Goal: Communication & Community: Answer question/provide support

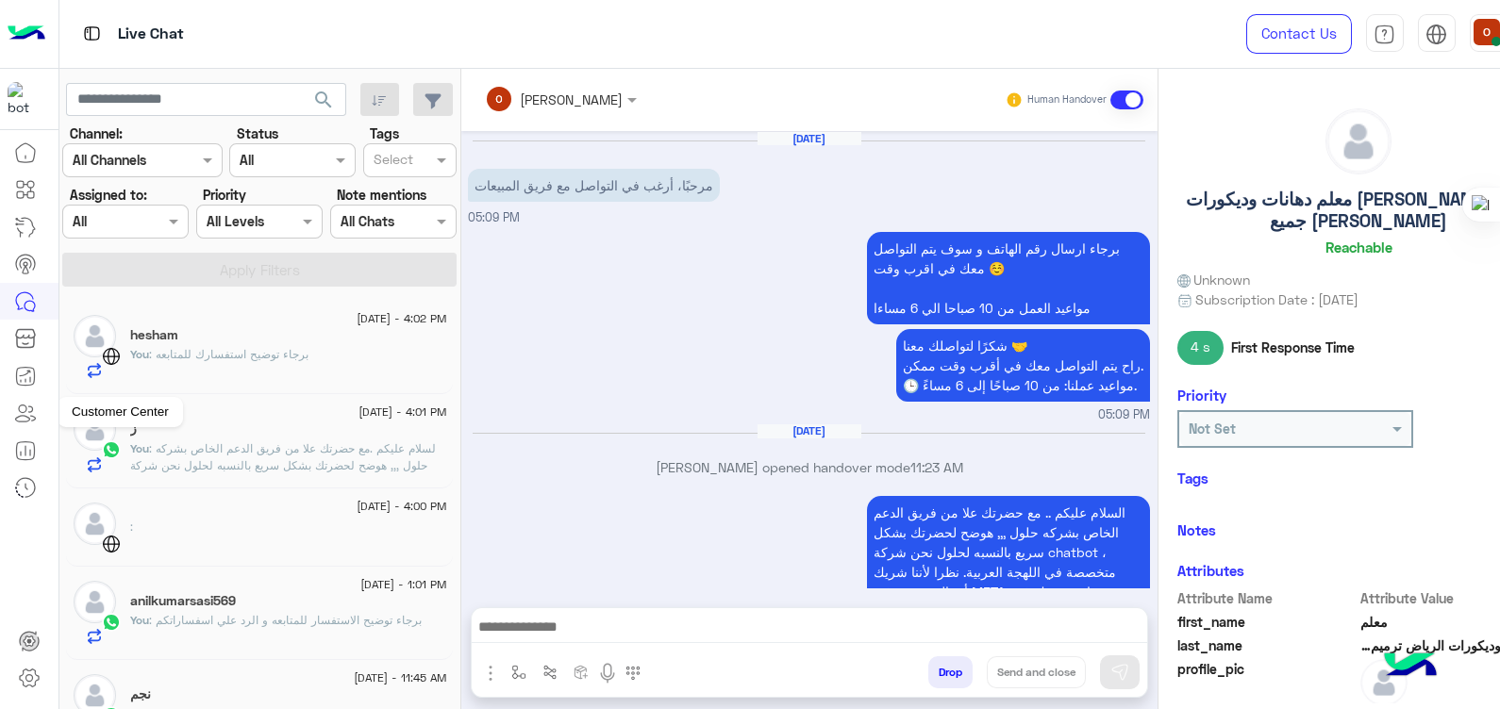
scroll to position [255, 0]
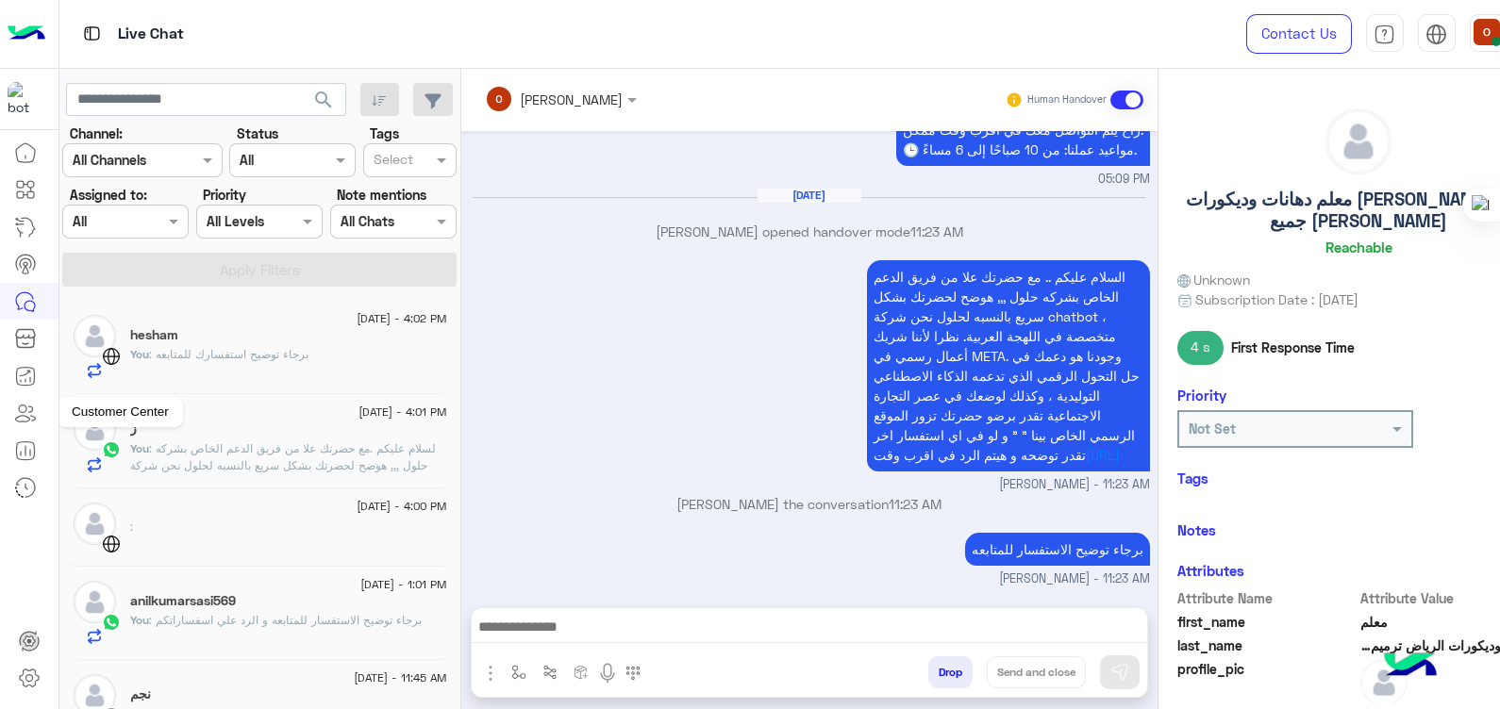
click at [22, 405] on icon at bounding box center [25, 413] width 23 height 23
click at [21, 406] on icon at bounding box center [25, 413] width 23 height 23
click at [29, 403] on icon at bounding box center [25, 413] width 23 height 23
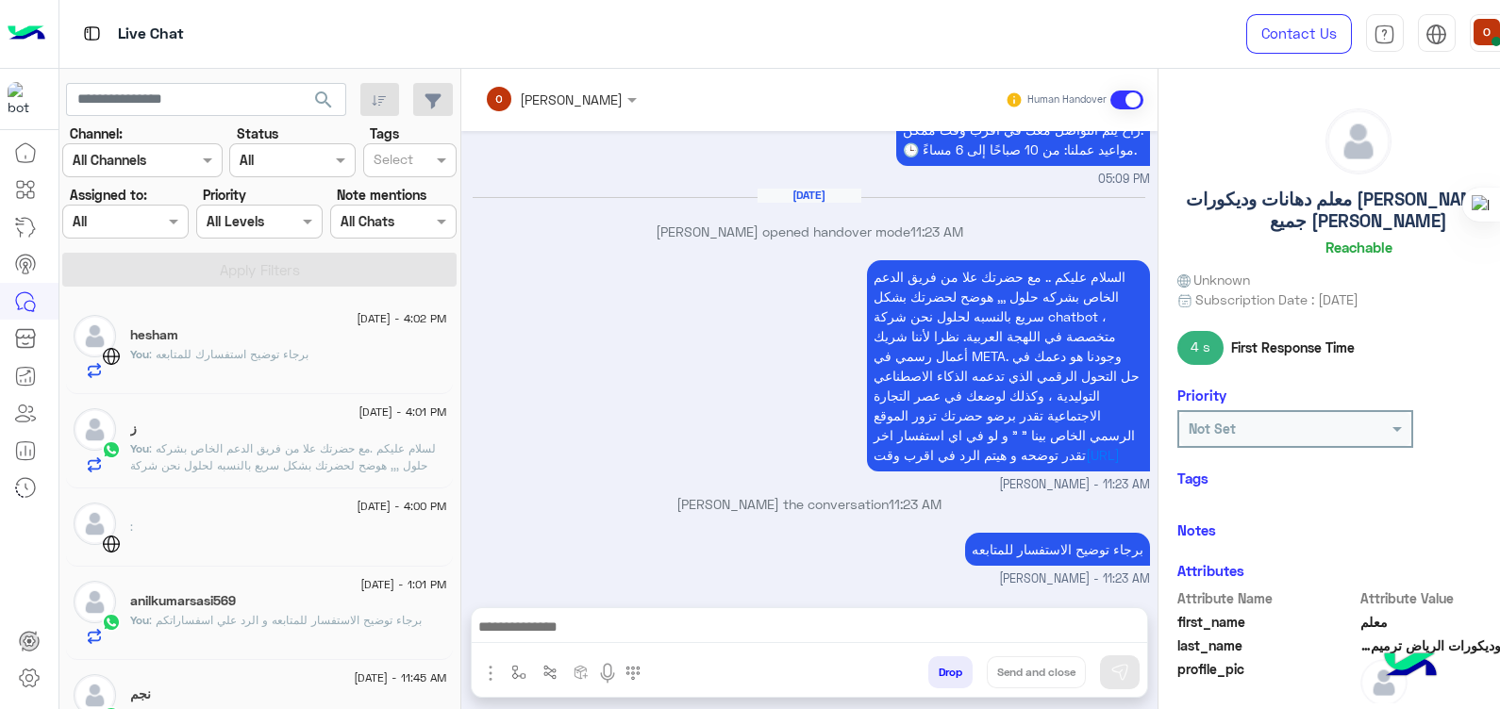
click at [29, 412] on icon at bounding box center [25, 413] width 23 height 23
click at [33, 415] on icon at bounding box center [32, 414] width 7 height 14
click at [20, 374] on icon at bounding box center [24, 373] width 11 height 7
click at [733, 429] on div "السلام عليكم .. مع حضرتك علا من فريق الدعم الخاص بشركه حلول ,,, هوضح لحضرتك بشك…" at bounding box center [809, 375] width 682 height 239
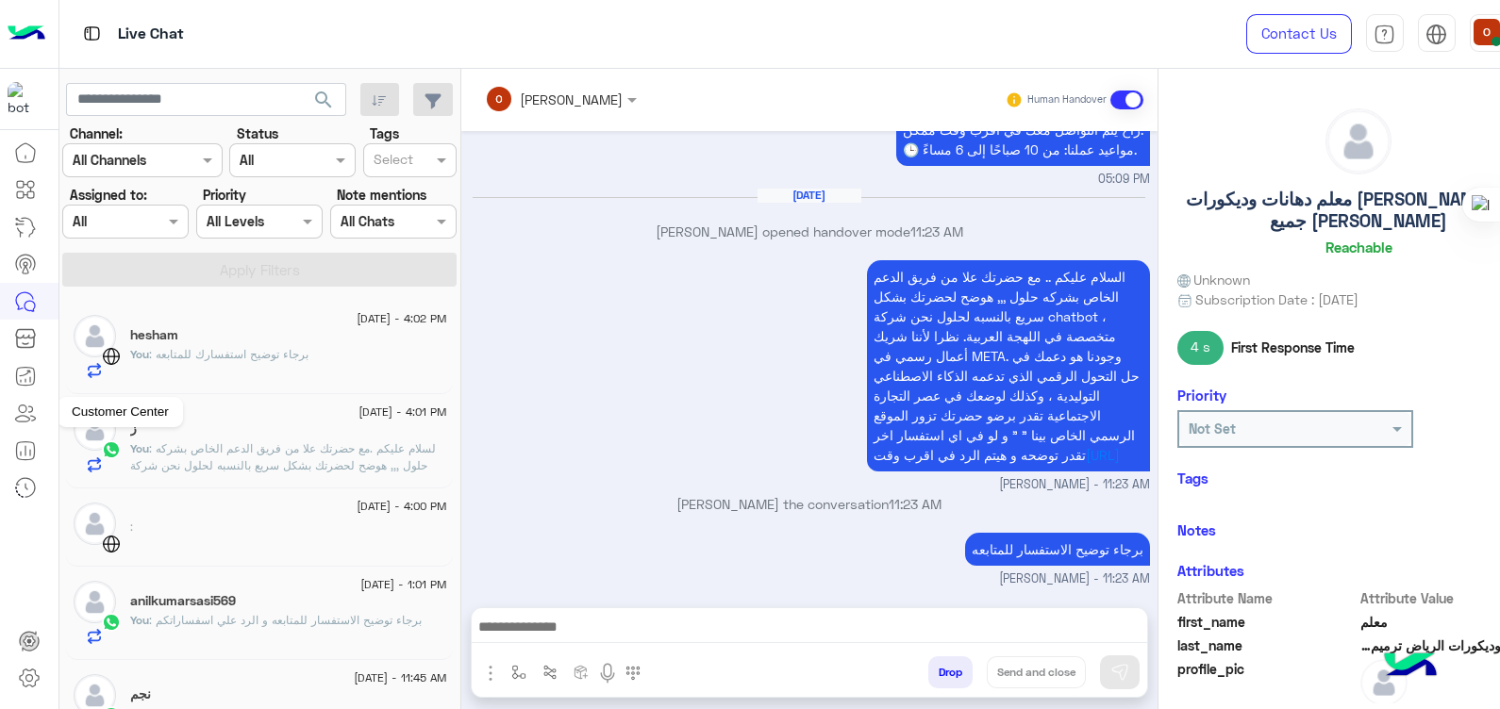
click at [29, 407] on icon at bounding box center [25, 413] width 23 height 23
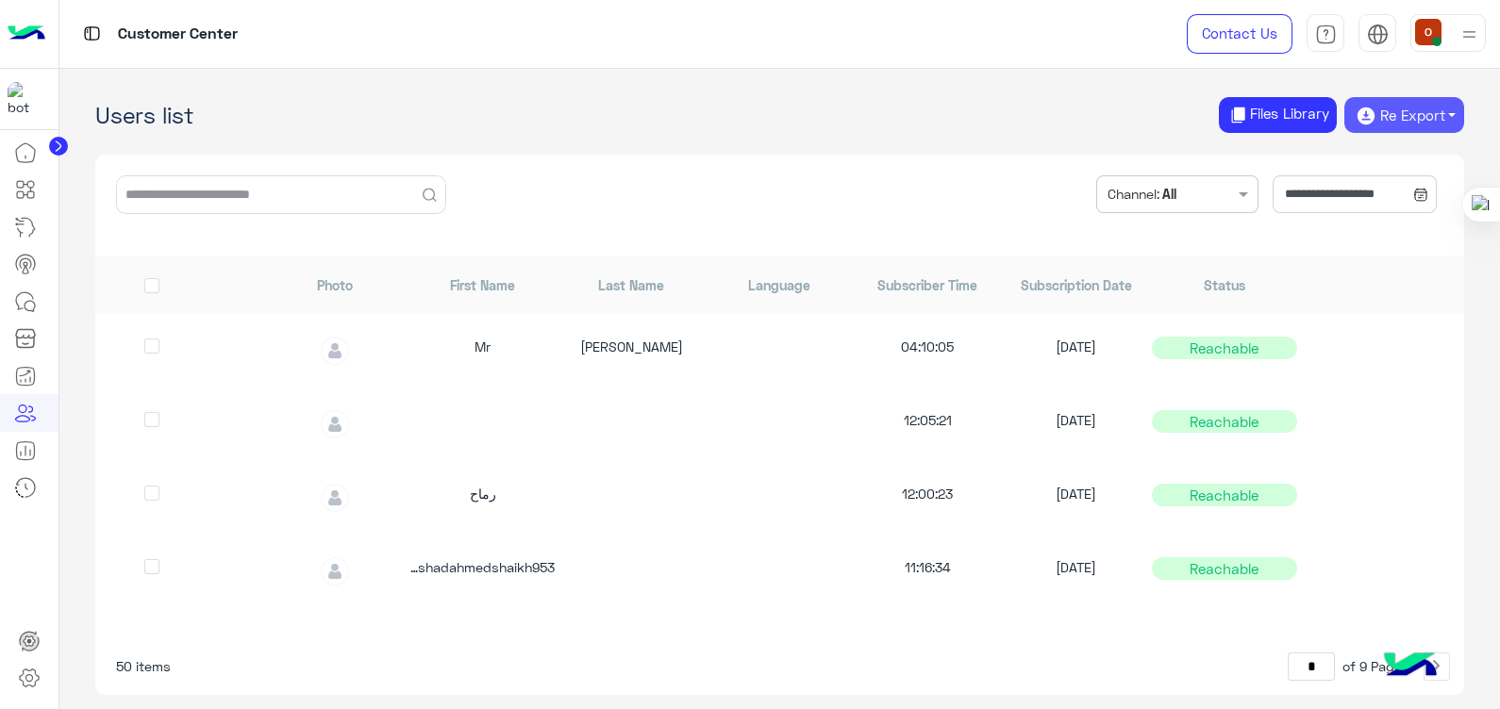
click at [1423, 118] on button "Re Export" at bounding box center [1404, 115] width 120 height 36
click at [28, 304] on icon at bounding box center [25, 302] width 23 height 23
click at [30, 307] on icon at bounding box center [25, 302] width 23 height 23
click at [30, 291] on icon at bounding box center [25, 302] width 23 height 23
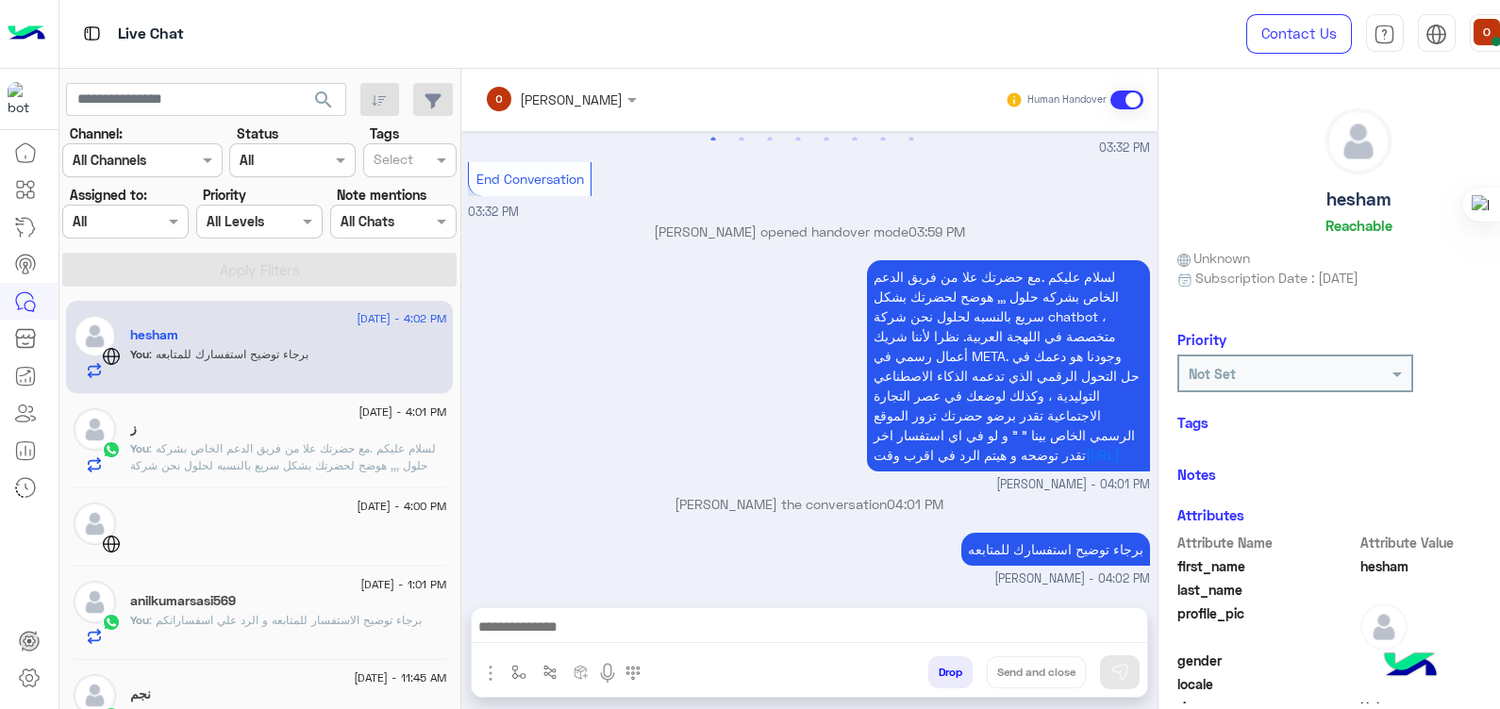
drag, startPoint x: 1150, startPoint y: 450, endPoint x: 1151, endPoint y: 500, distance: 50.0
click at [1151, 500] on div "[DATE] End Conversation 03:29 PM GetStarted 03:32 PM أهلًا hesham 👋، أنا شات بو…" at bounding box center [809, 360] width 696 height 458
click at [1484, 505] on div "Attributes" at bounding box center [1358, 516] width 363 height 22
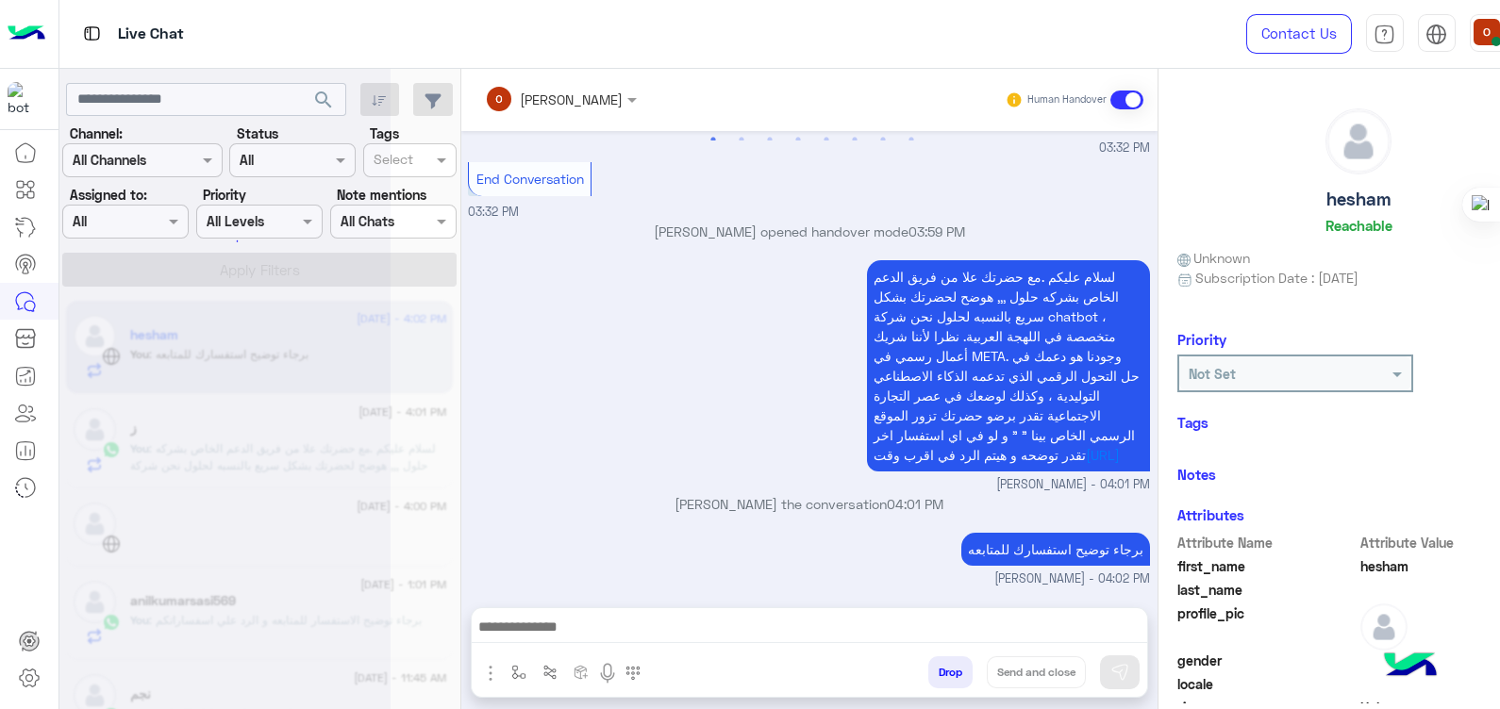
scroll to position [524, 0]
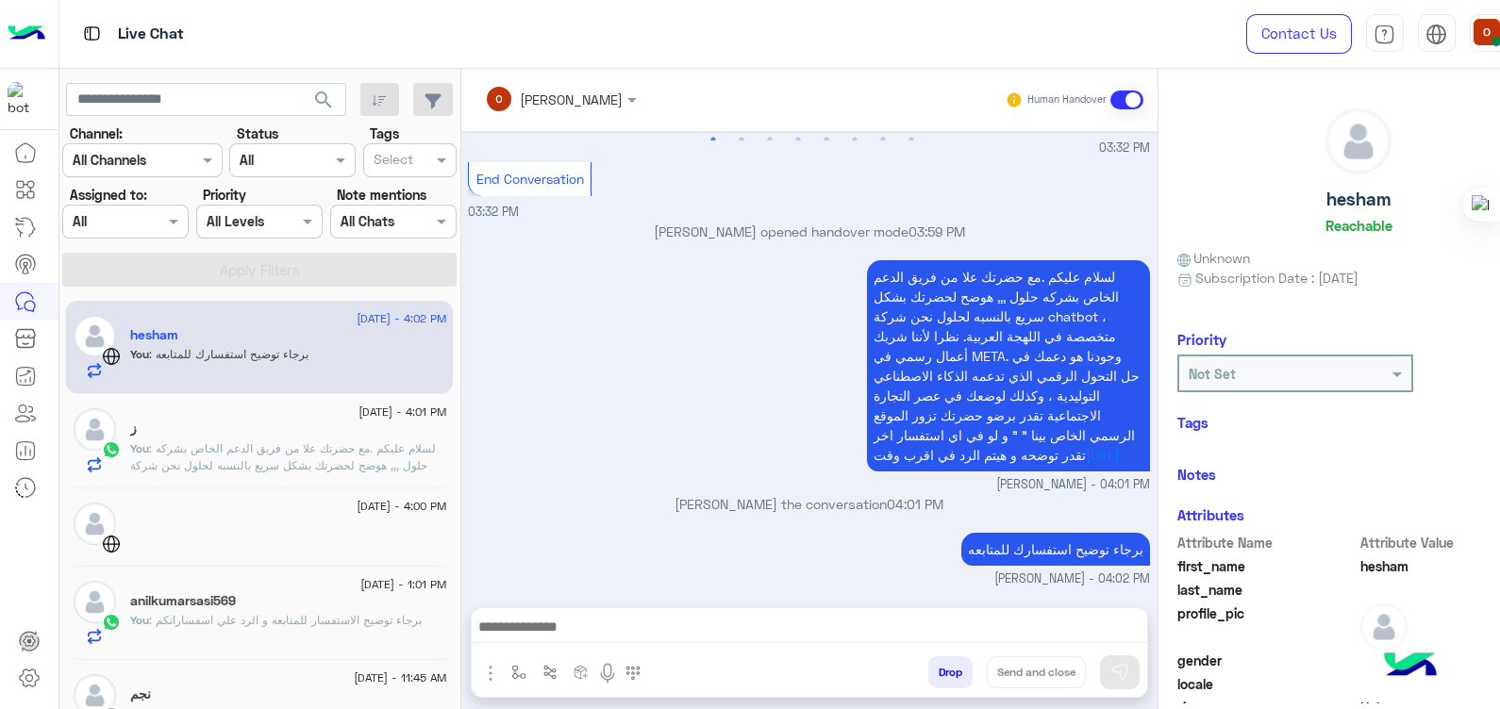
click at [225, 458] on p "You : لسلام عليكم .مع حضرتك علا من فريق الدعم الخاص بشركه حلول ,,, هوضح لحضرتك …" at bounding box center [288, 509] width 316 height 136
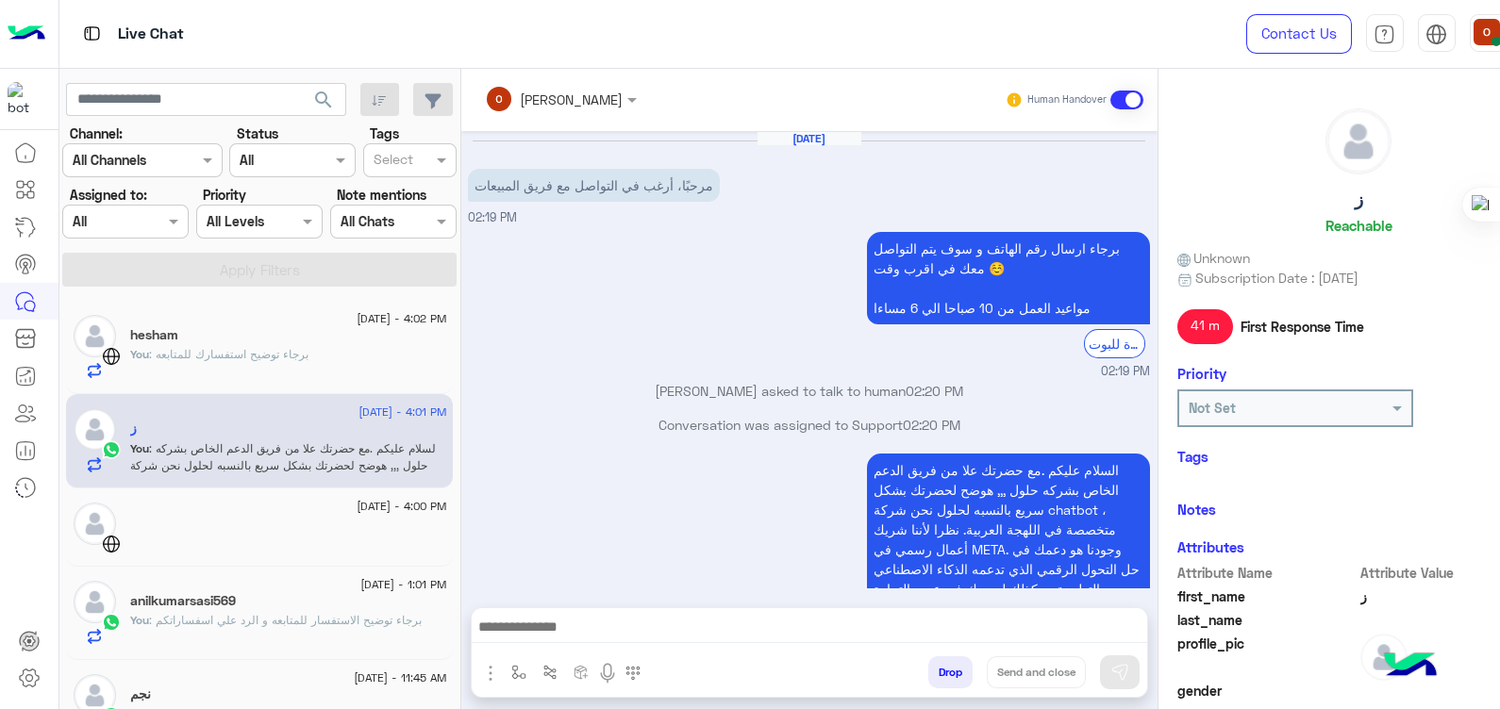
scroll to position [470, 0]
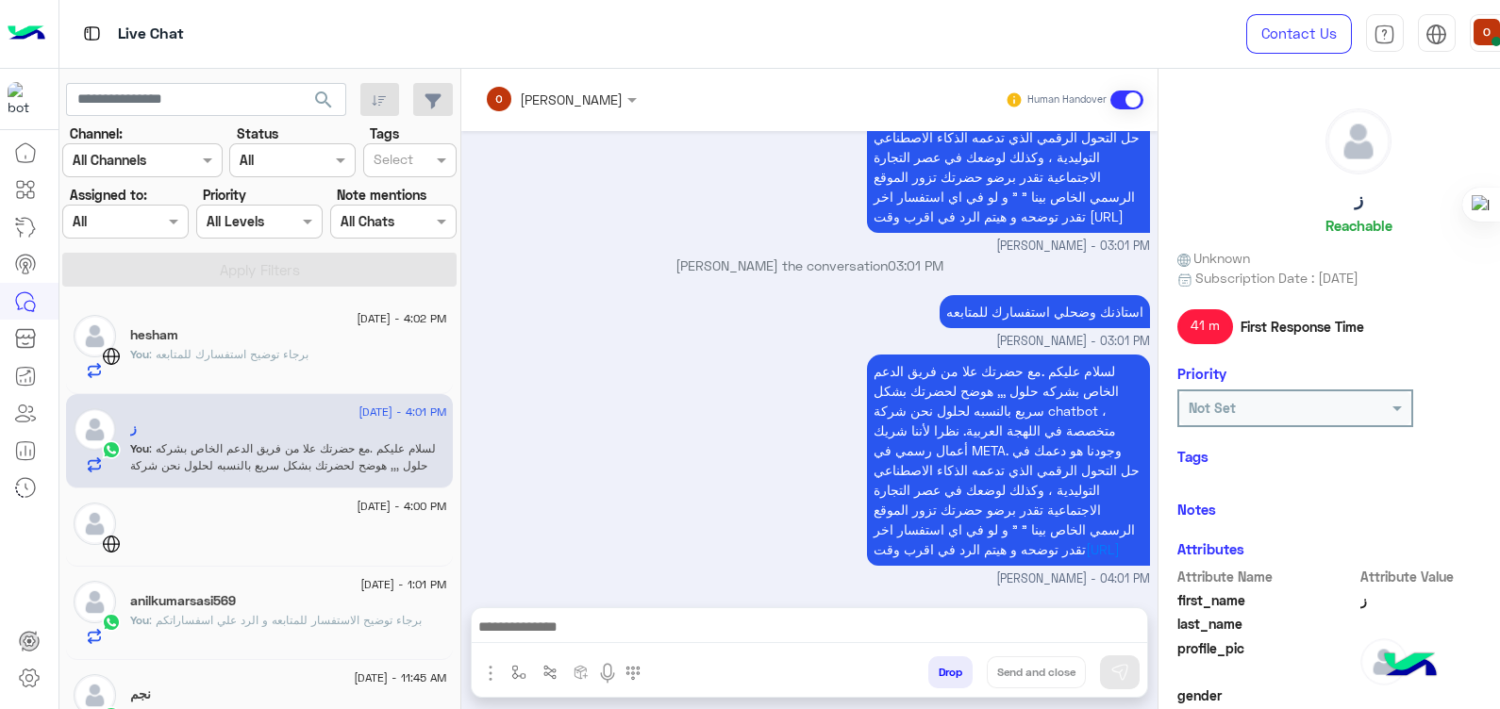
click at [252, 609] on div "anilkumarsasi569" at bounding box center [288, 603] width 316 height 20
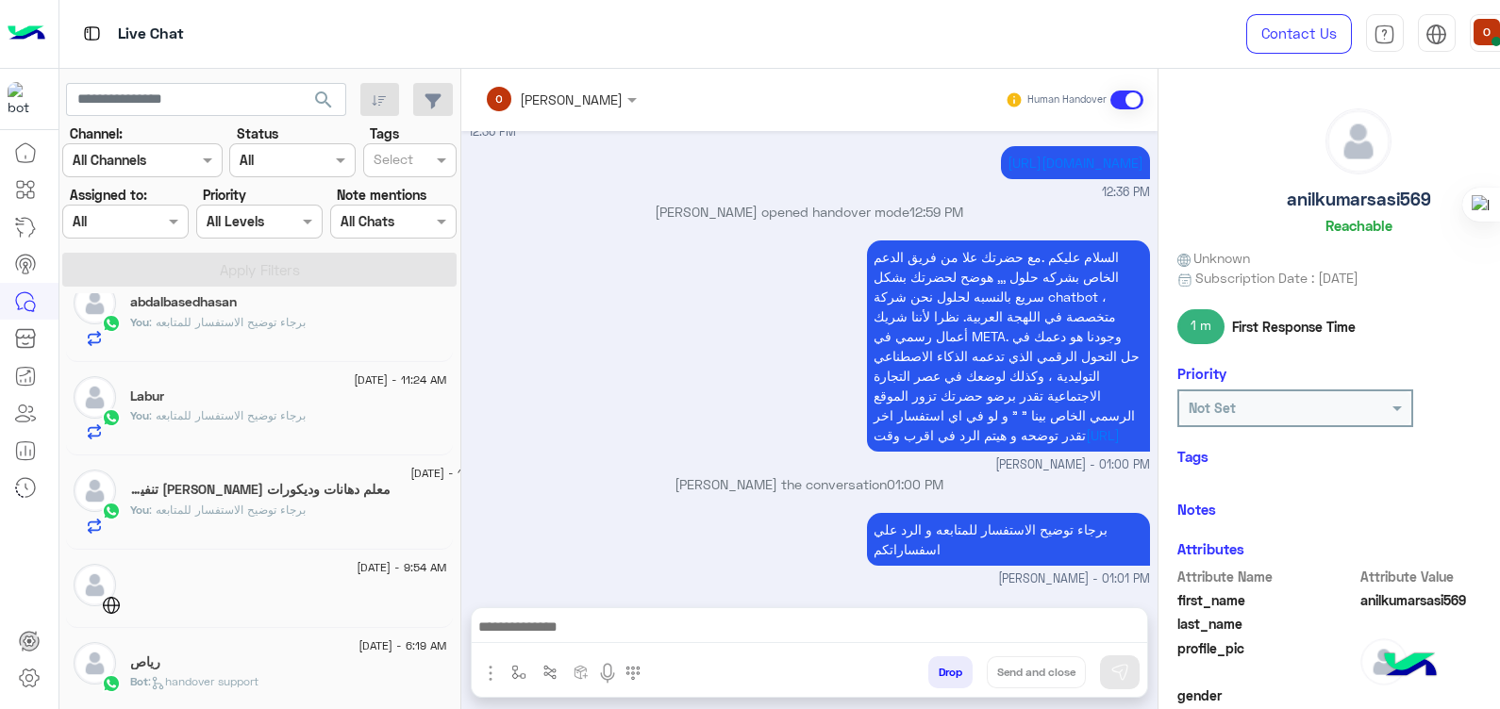
scroll to position [605, 0]
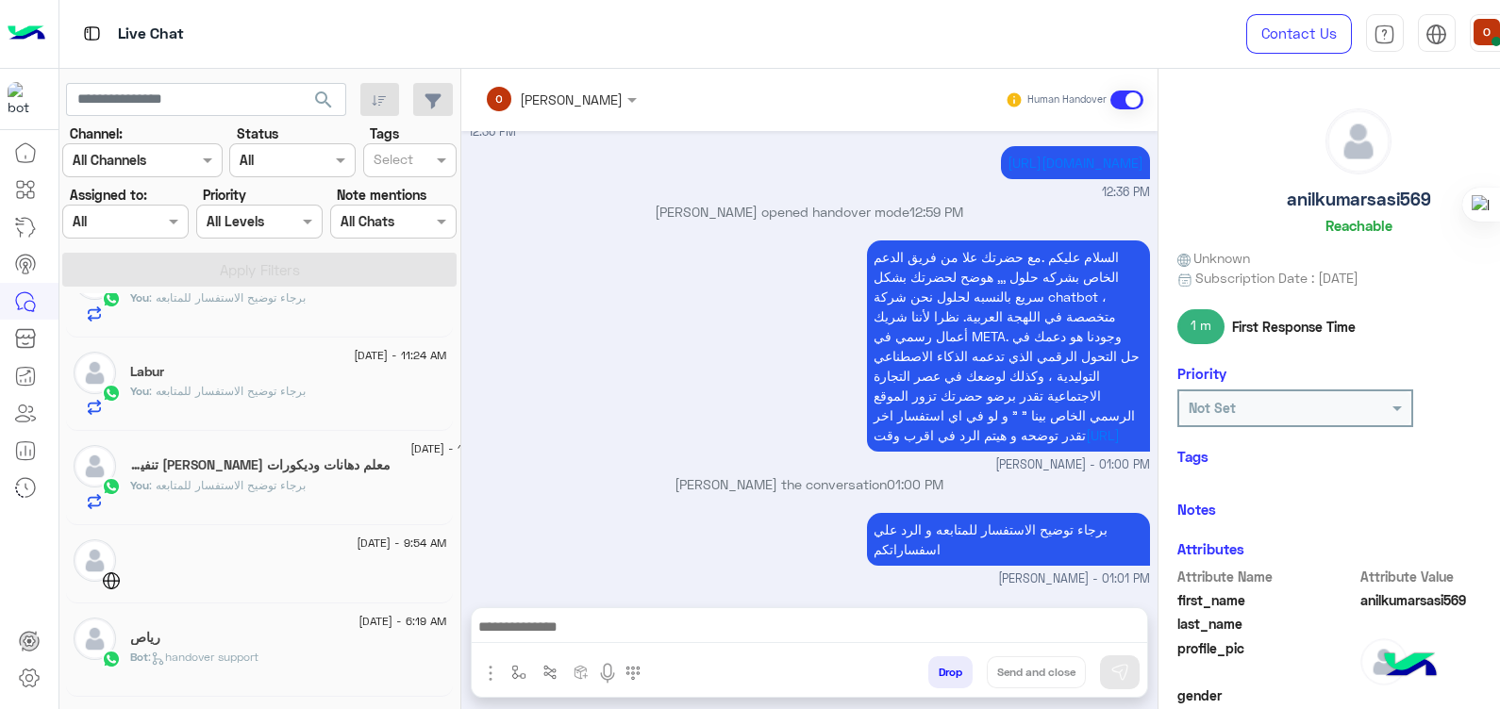
click at [244, 477] on p "You : برجاء توضيح الاستفسار للمتابعه" at bounding box center [217, 485] width 175 height 17
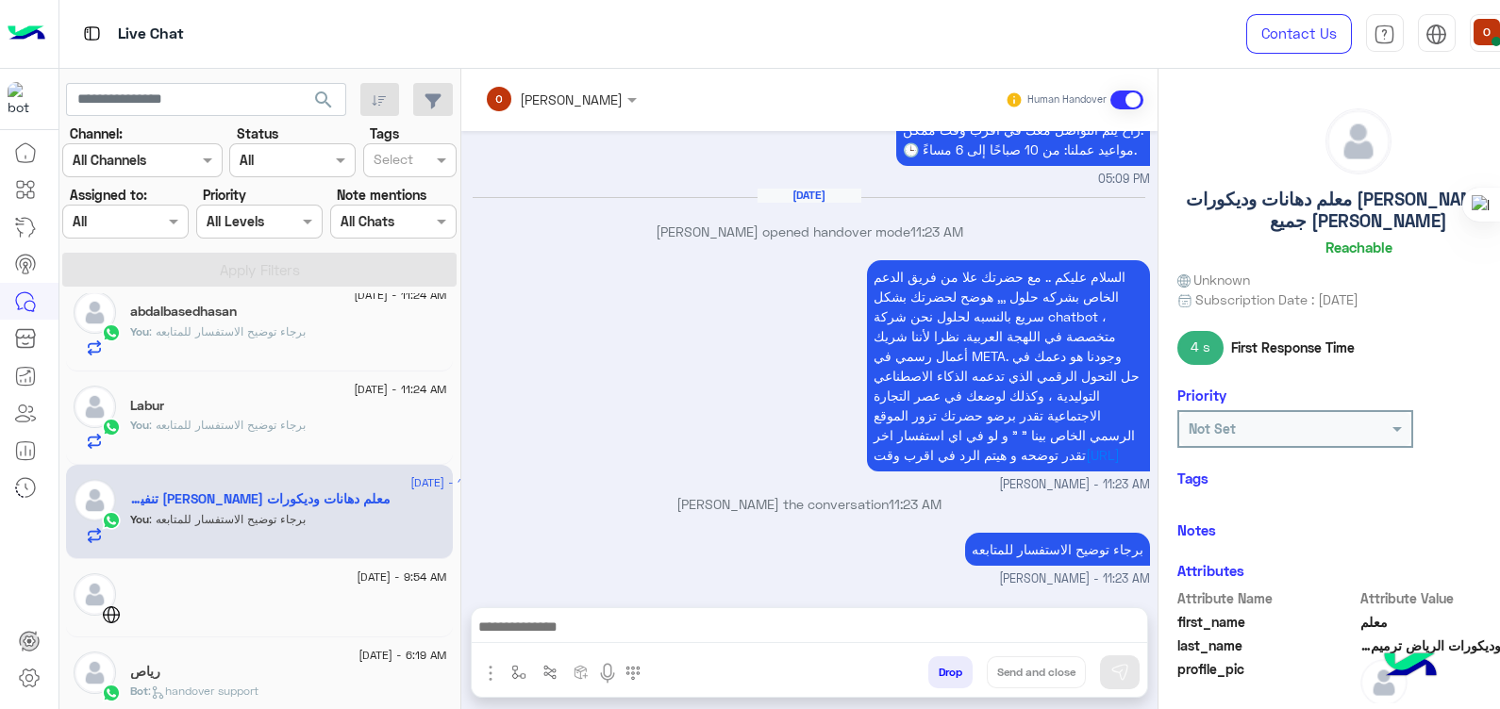
scroll to position [549, 0]
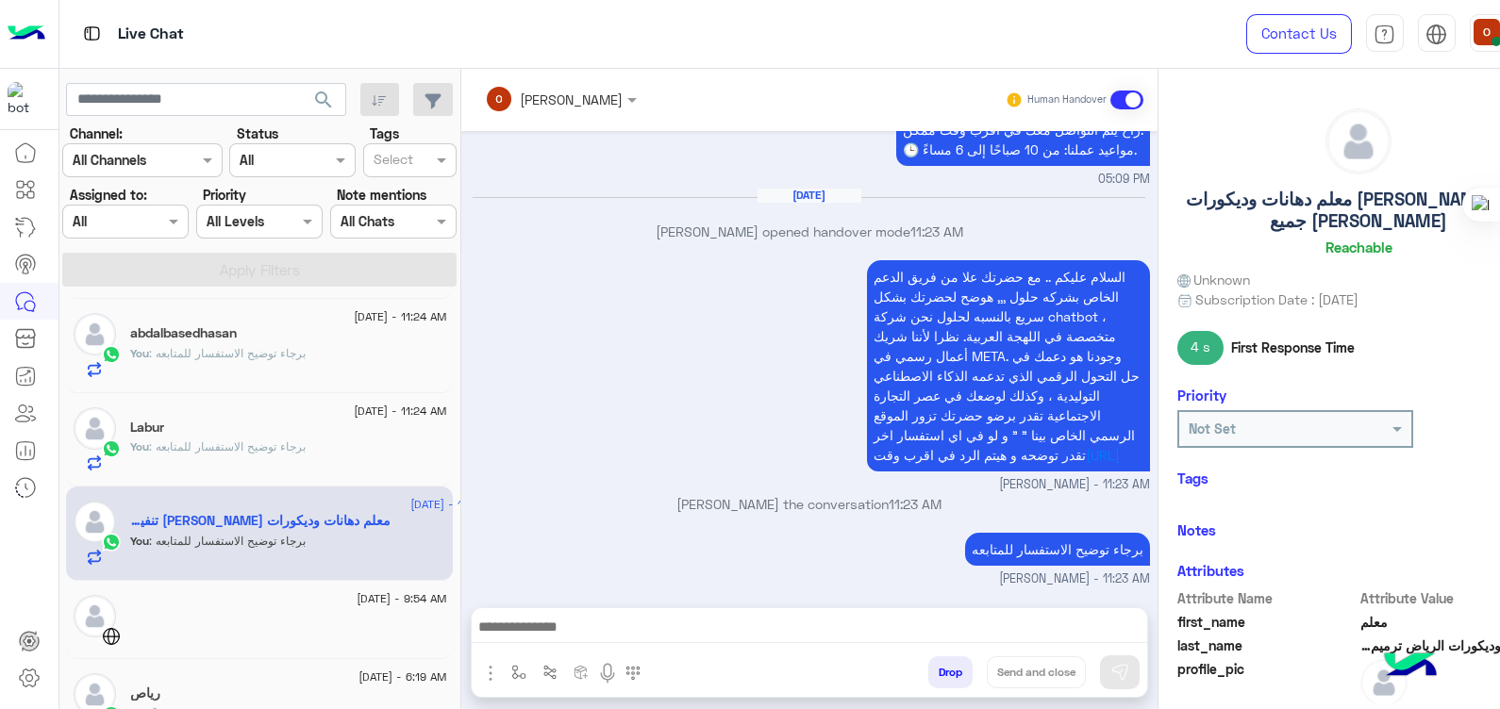
click at [234, 435] on div "Labur" at bounding box center [288, 430] width 316 height 20
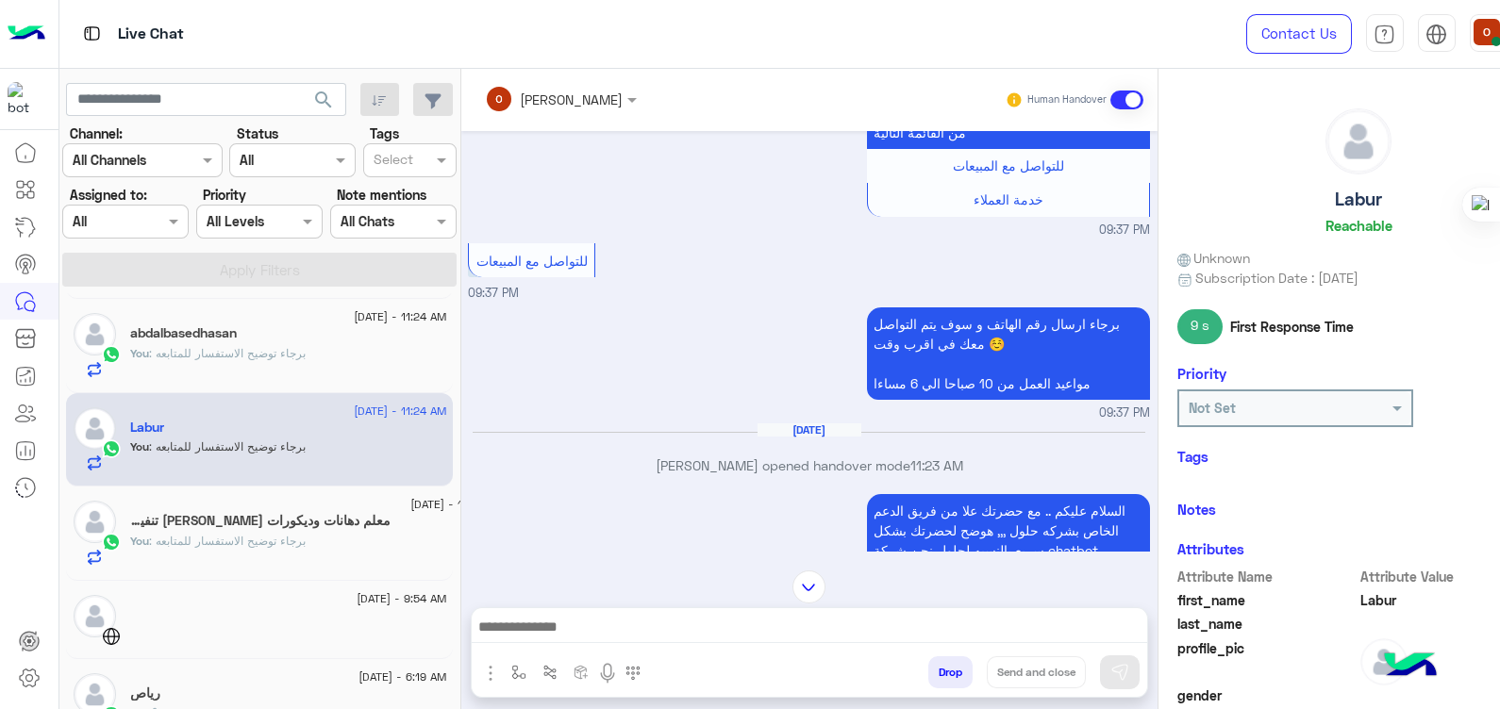
scroll to position [408, 0]
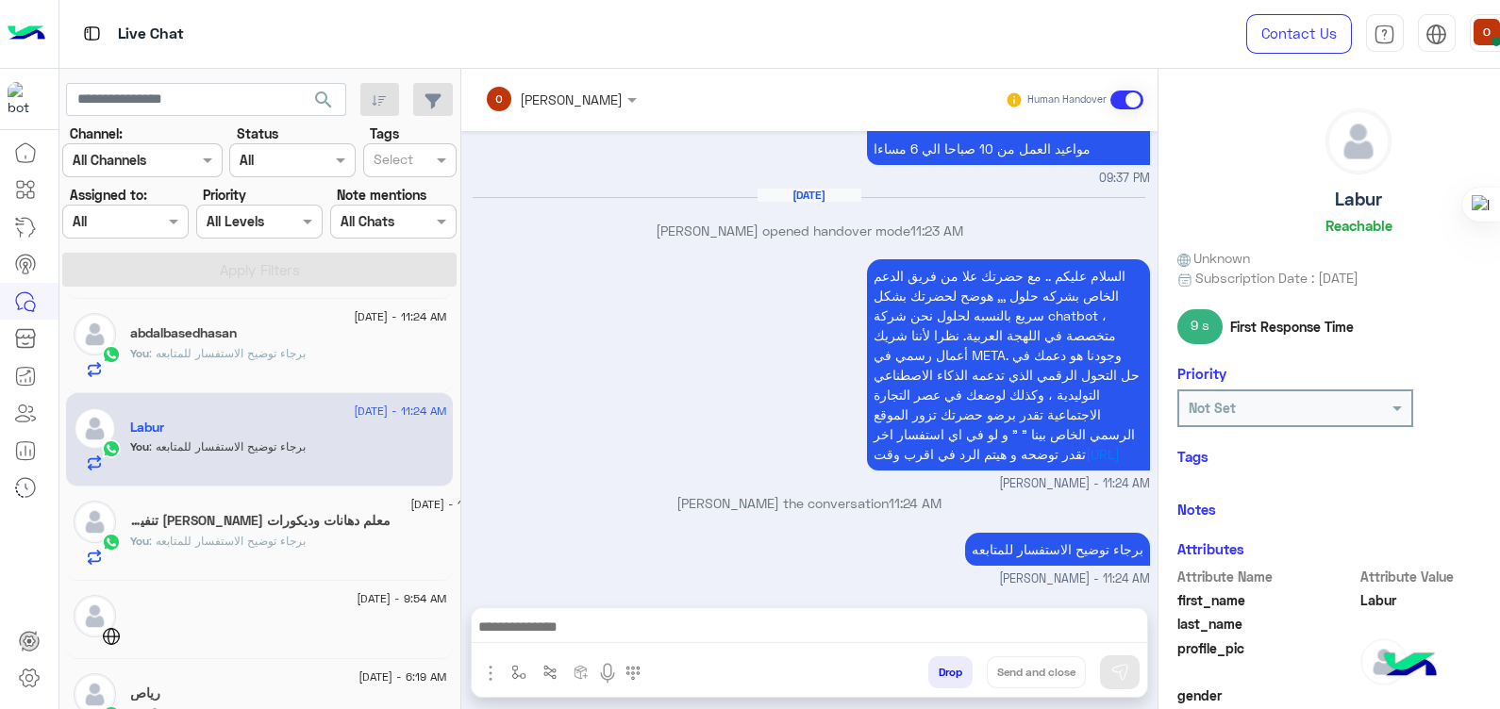
click at [264, 356] on span ": برجاء توضيح الاستفسار للمتابعه" at bounding box center [227, 353] width 157 height 14
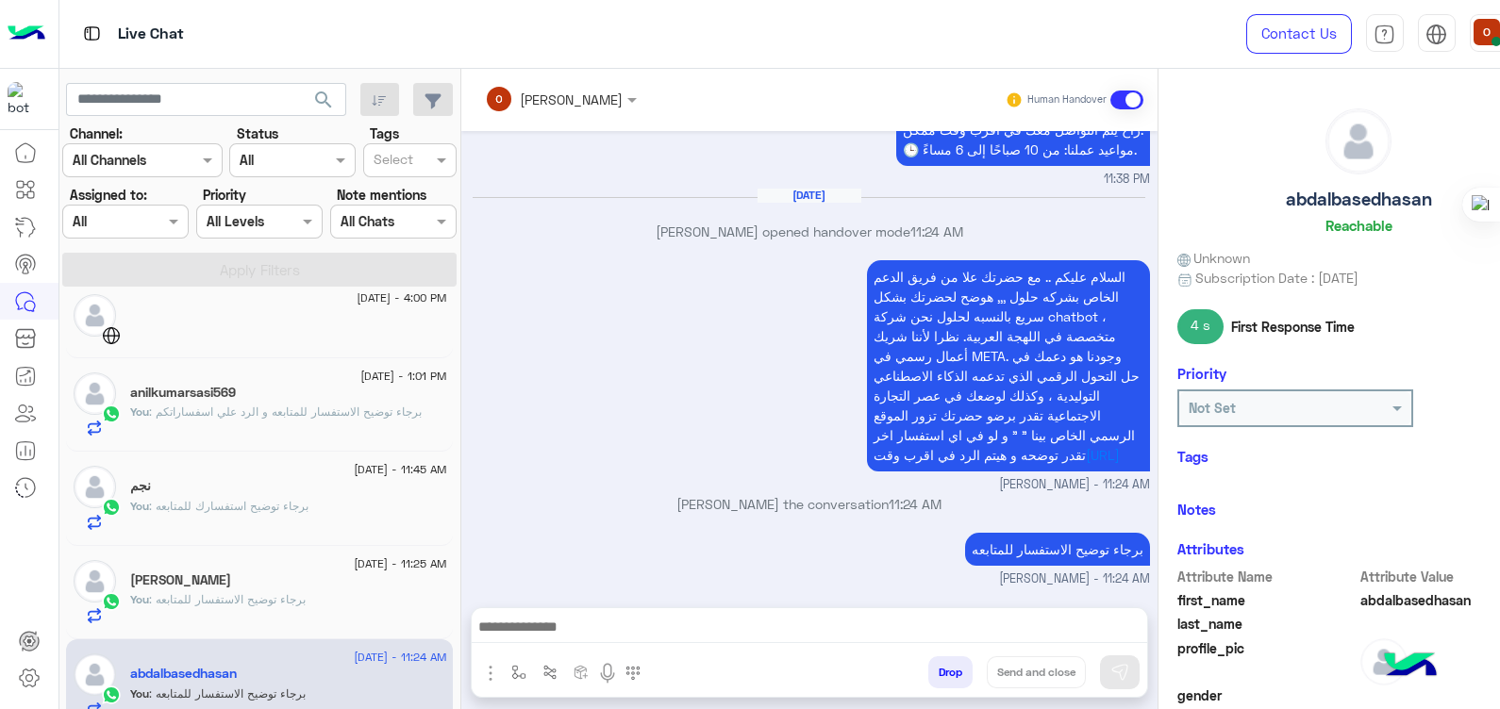
scroll to position [204, 0]
click at [194, 581] on div "[PERSON_NAME]" at bounding box center [288, 587] width 316 height 20
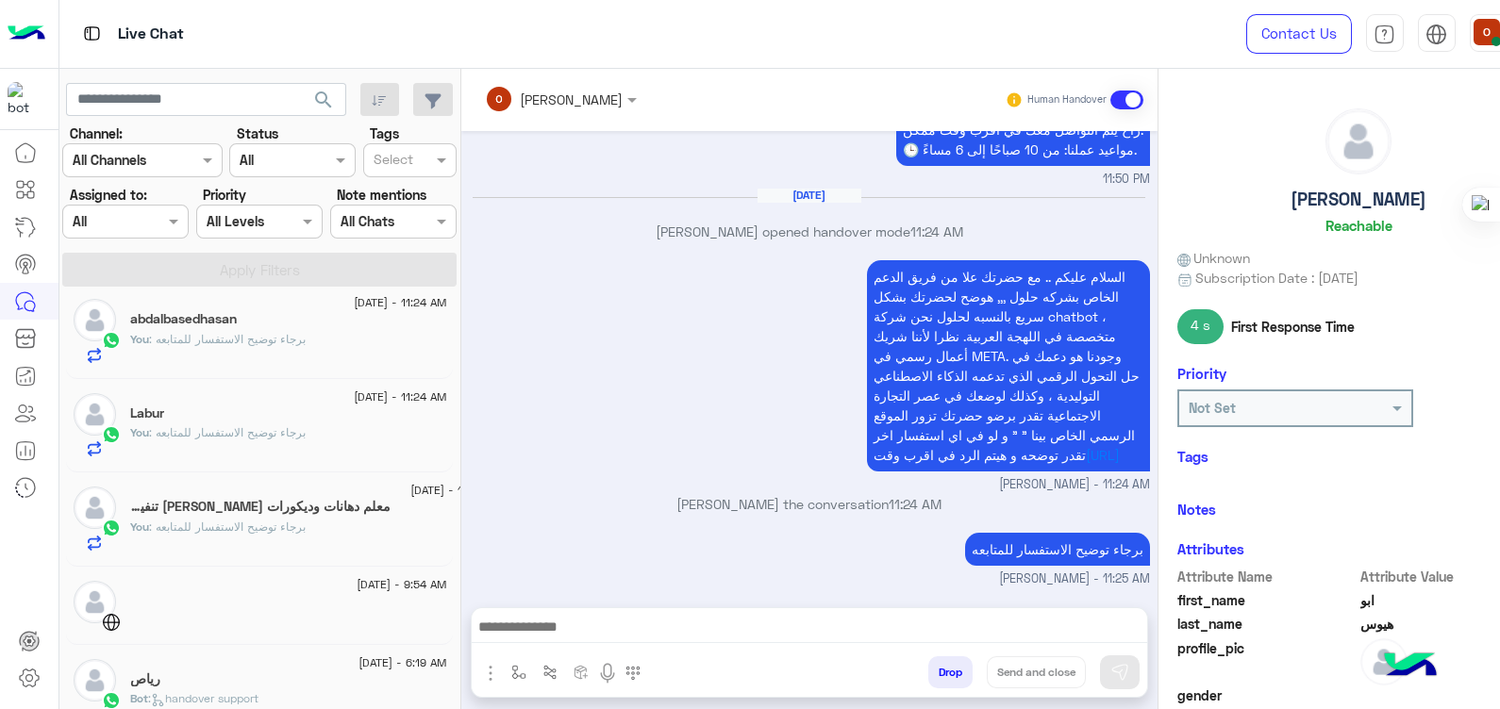
scroll to position [605, 0]
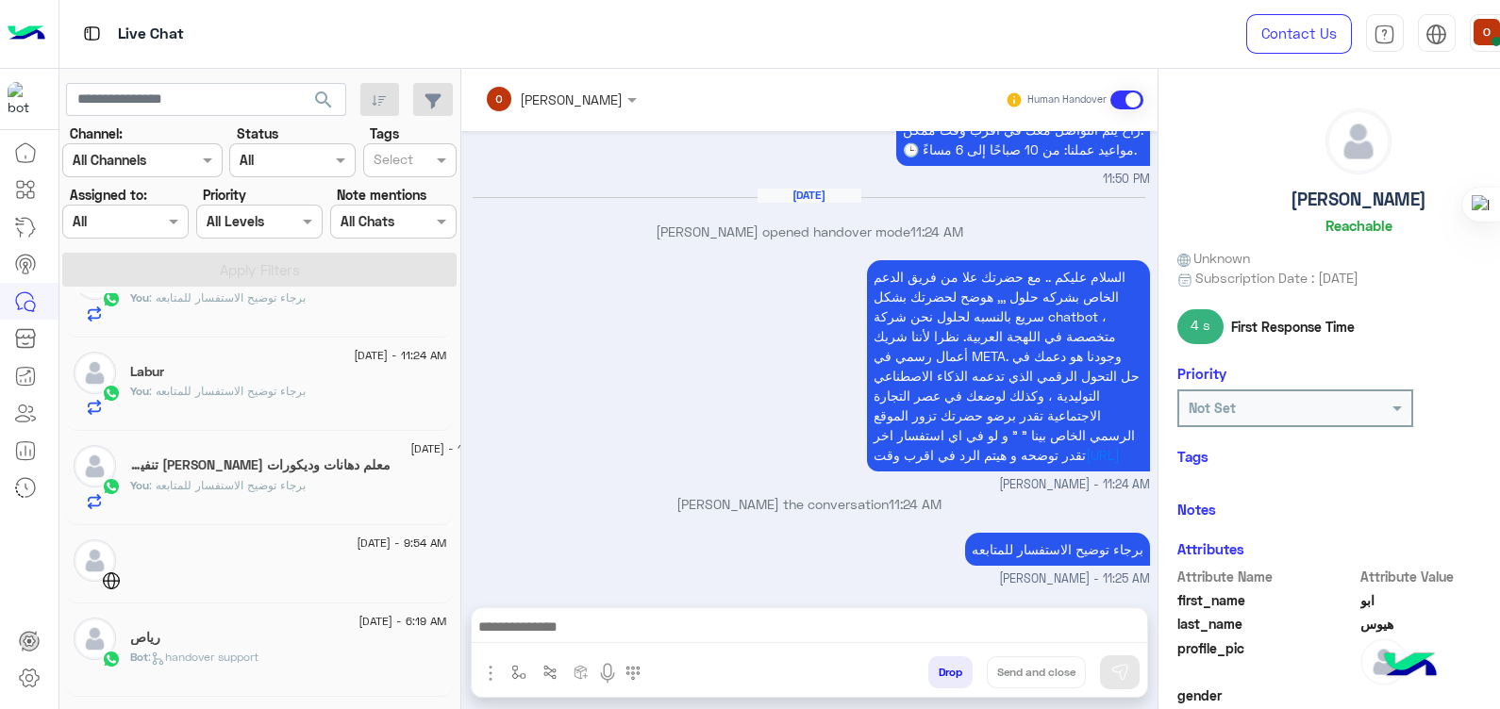
click at [268, 470] on h5 "معلم دهانات وديكورات [PERSON_NAME] تنفيذ جميع [PERSON_NAME]" at bounding box center [260, 466] width 261 height 16
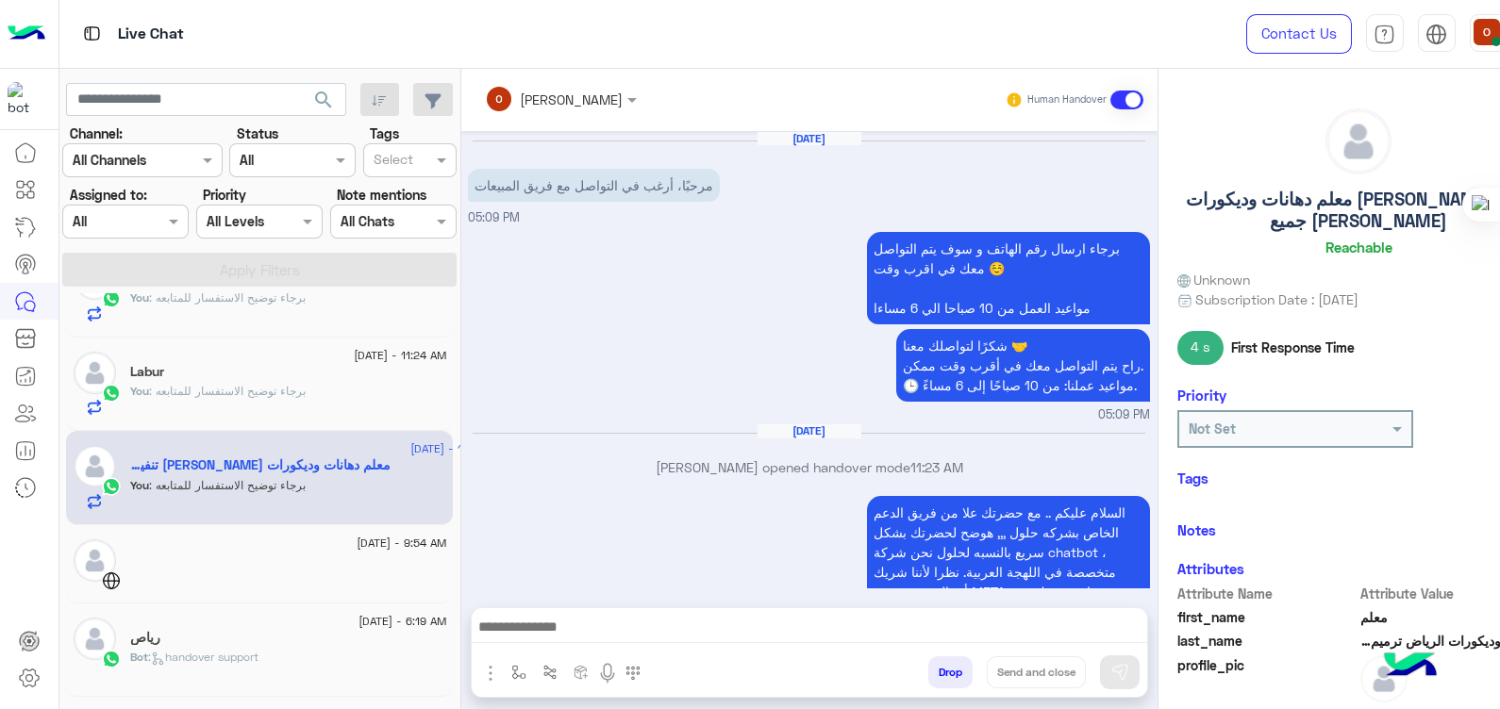
scroll to position [255, 0]
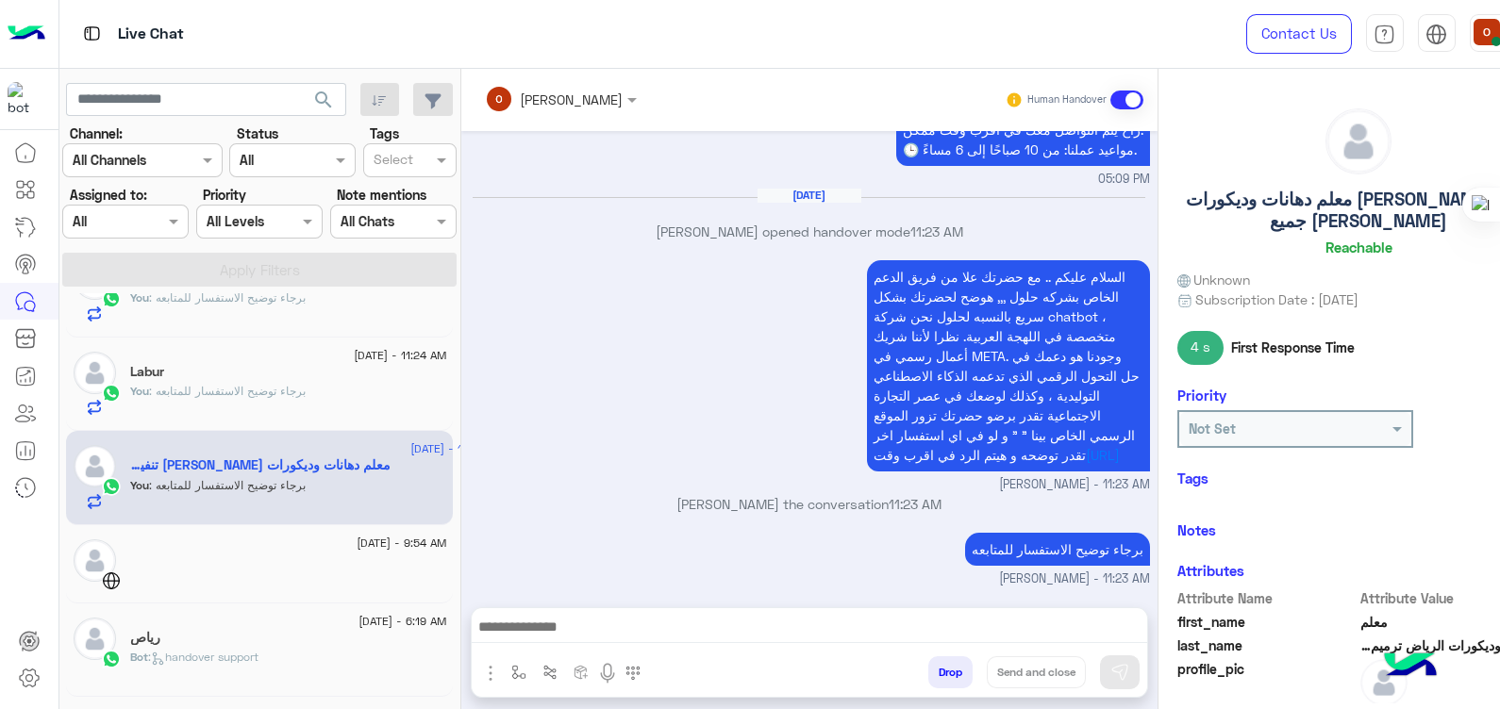
click at [583, 472] on div "السلام عليكم .. مع حضرتك علا من فريق الدعم الخاص بشركه حلول ,,, هوضح لحضرتك بشك…" at bounding box center [809, 375] width 682 height 239
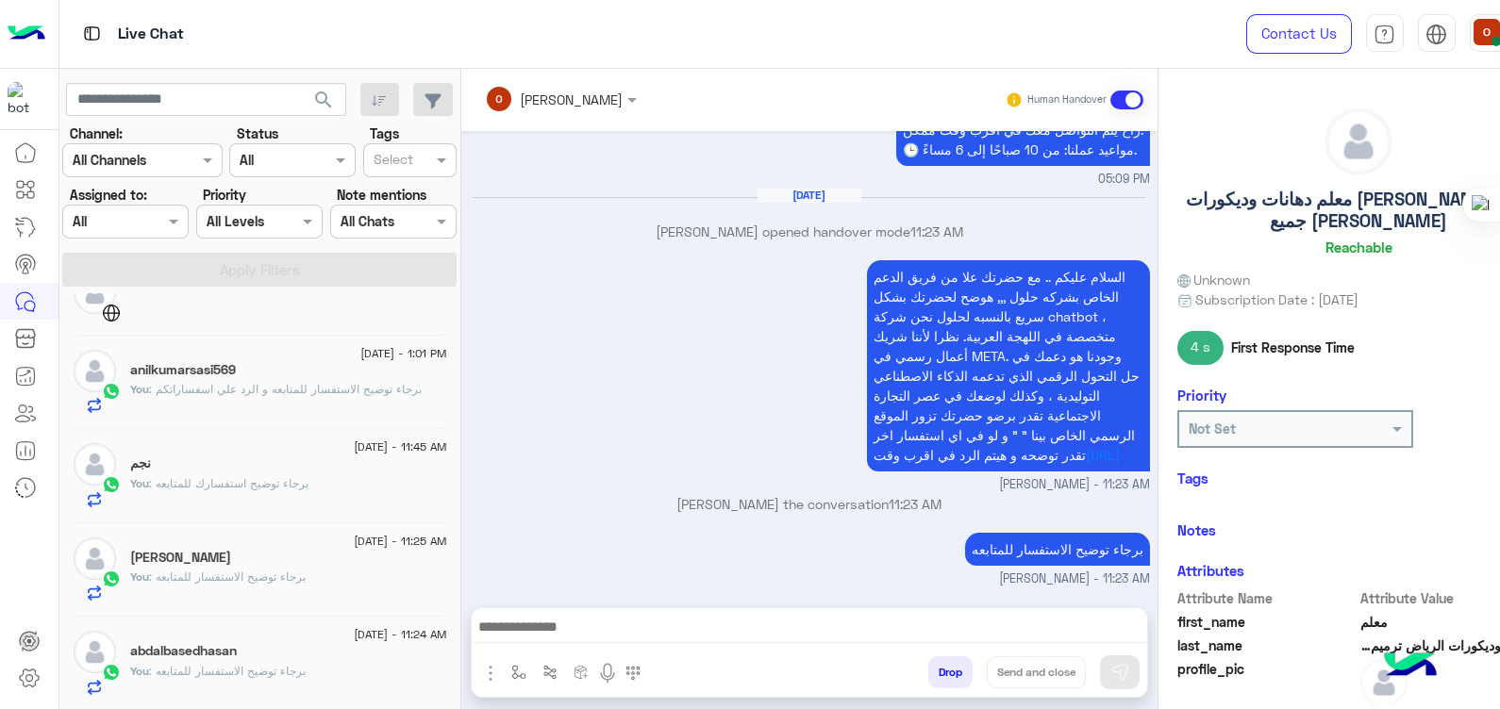
scroll to position [0, 0]
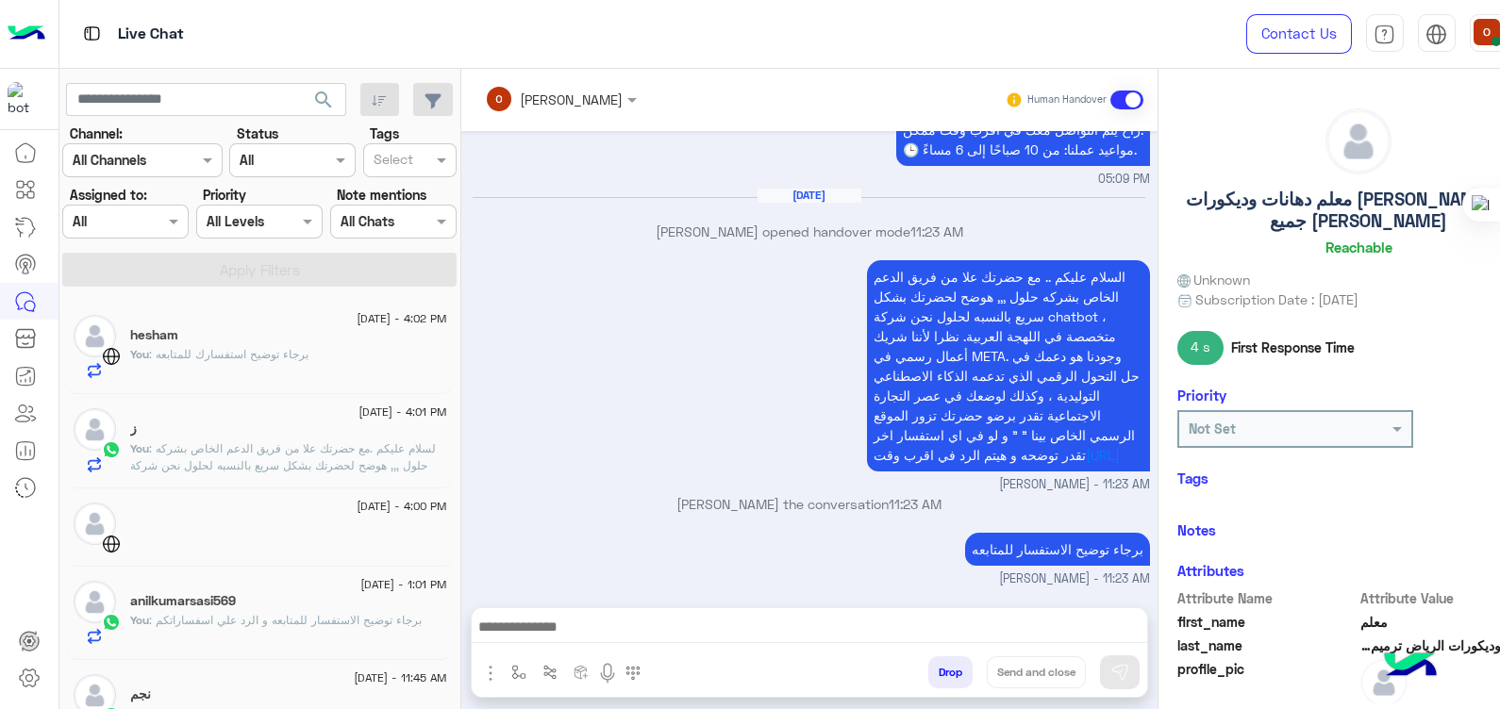
click at [212, 346] on p "You : برجاء توضيح استفسارك للمتابعه" at bounding box center [219, 354] width 178 height 17
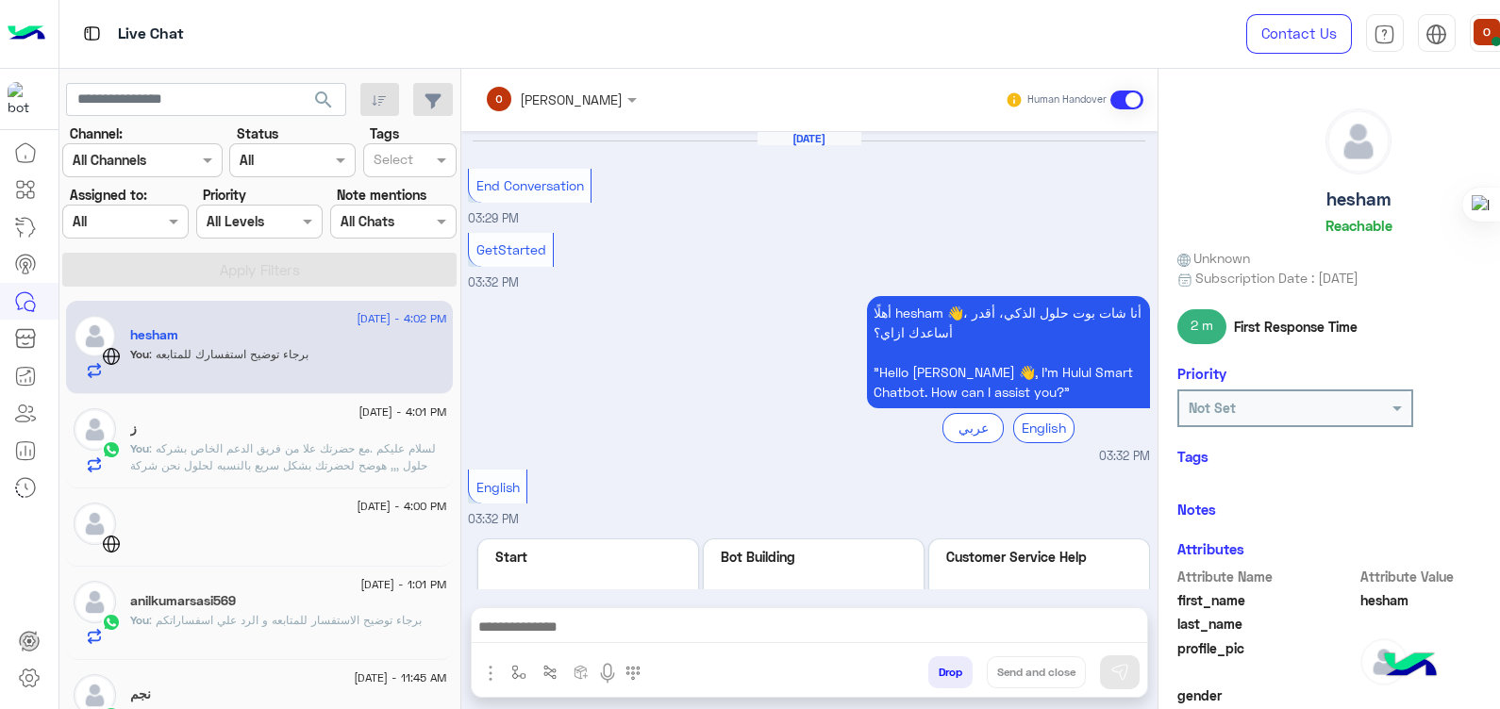
scroll to position [524, 0]
